Goal: Task Accomplishment & Management: Use online tool/utility

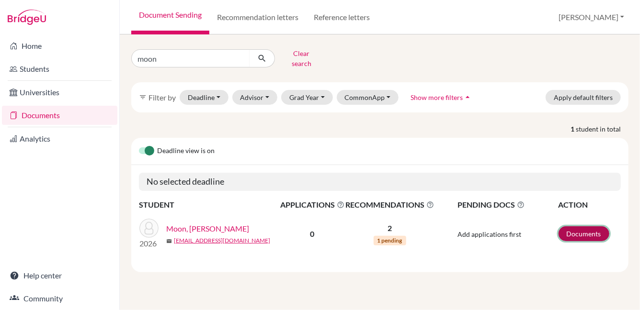
click at [582, 227] on link "Documents" at bounding box center [584, 234] width 51 height 15
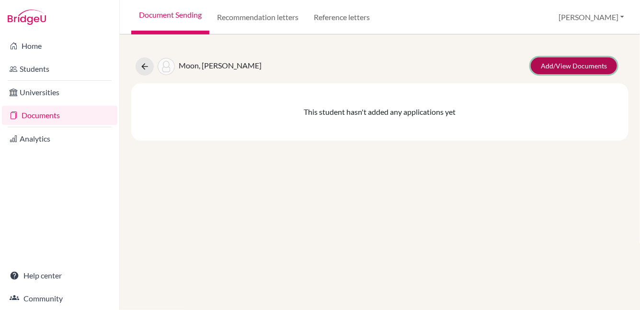
click at [566, 64] on link "Add/View Documents" at bounding box center [574, 65] width 86 height 17
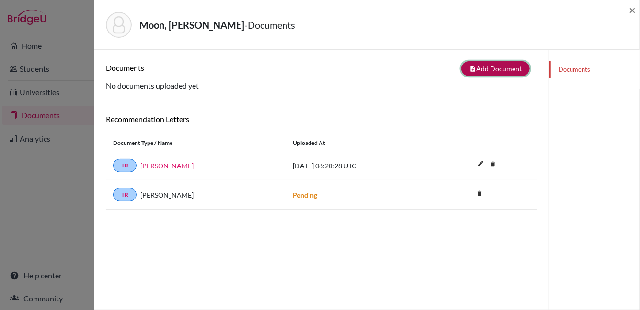
click at [492, 68] on button "note_add Add Document" at bounding box center [495, 68] width 69 height 15
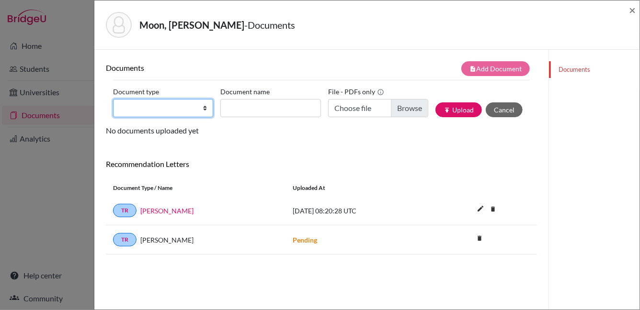
click at [190, 113] on select "Change explanation for Common App reports Counselor recommendation Internationa…" at bounding box center [163, 108] width 100 height 18
select select "4"
click at [113, 99] on select "Change explanation for Common App reports Counselor recommendation Internationa…" at bounding box center [163, 108] width 100 height 18
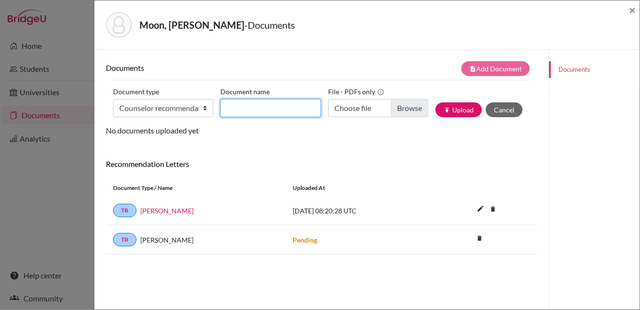
click at [257, 109] on input "Document name" at bounding box center [270, 108] width 100 height 18
type input "LOR"
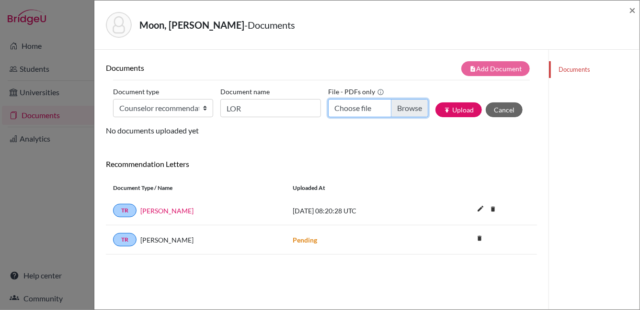
click at [407, 110] on input "Choose file" at bounding box center [378, 108] width 100 height 18
type input "C:\fakepath\ChaeyoungMyLORFinal.pdf"
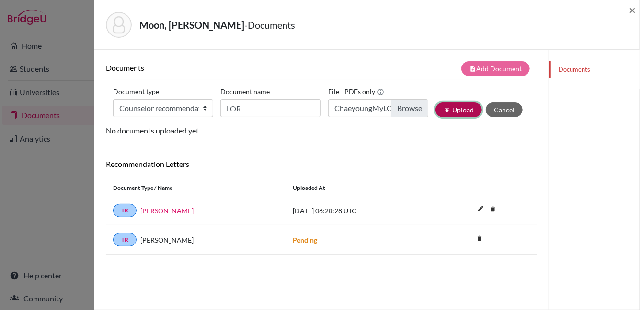
click at [448, 106] on button "publish Upload" at bounding box center [458, 110] width 46 height 15
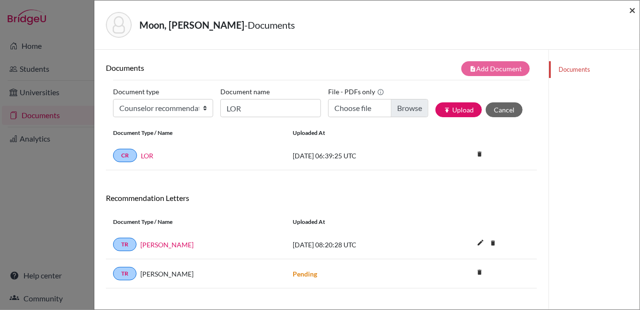
click at [631, 9] on span "×" at bounding box center [632, 10] width 7 height 14
